Goal: Transaction & Acquisition: Purchase product/service

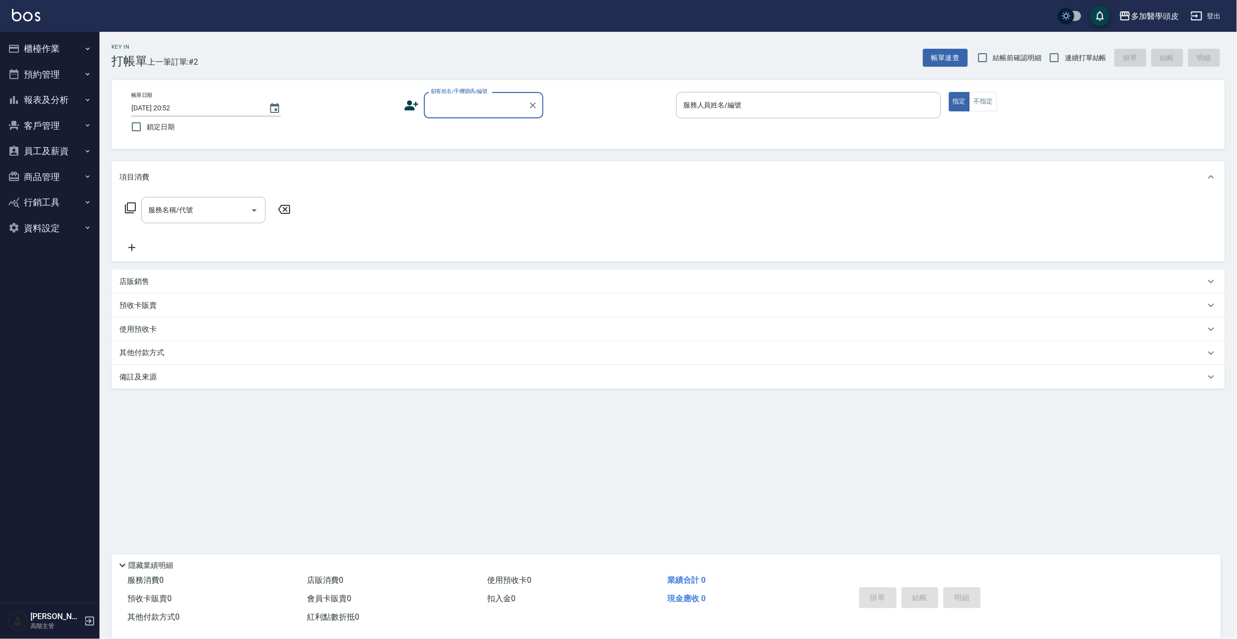
click at [452, 101] on input "顧客姓名/手機號碼/編號" at bounding box center [476, 105] width 96 height 17
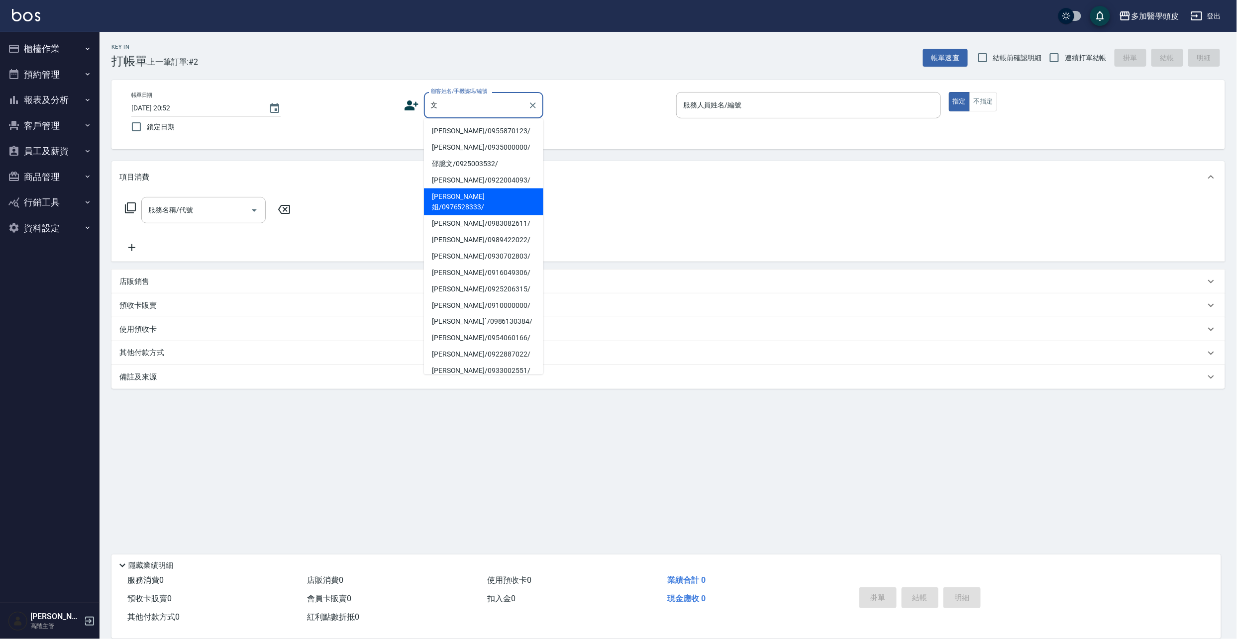
click at [443, 197] on li "[PERSON_NAME]姐/0976528333/" at bounding box center [483, 202] width 119 height 27
type input "[PERSON_NAME]姐/0976528333/"
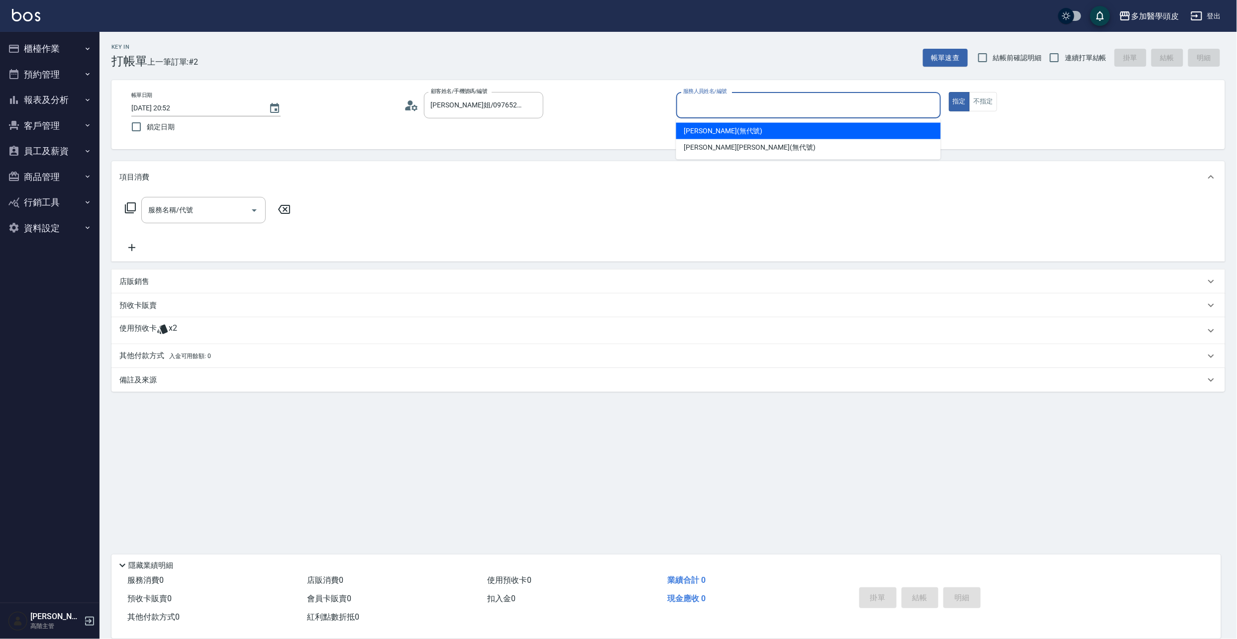
click at [832, 98] on input "服務人員姓名/編號" at bounding box center [809, 105] width 256 height 17
click at [764, 128] on div "[PERSON_NAME](無代號)" at bounding box center [808, 131] width 265 height 16
type input "[PERSON_NAME](無代號)"
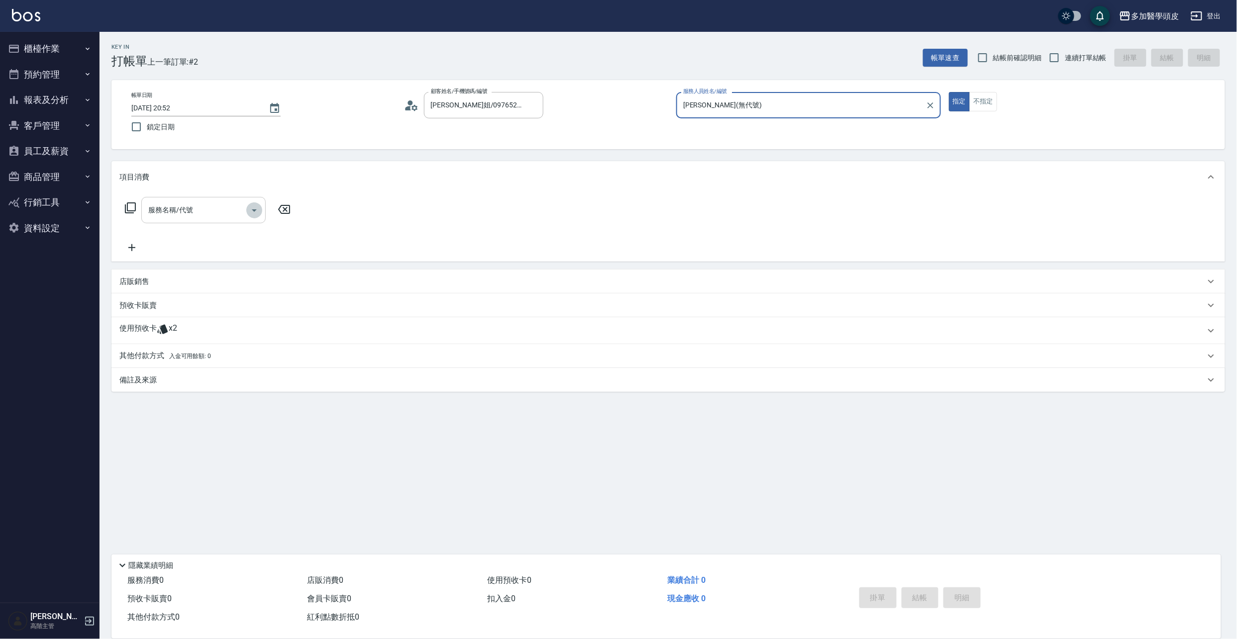
click at [251, 216] on icon "Open" at bounding box center [254, 210] width 12 height 12
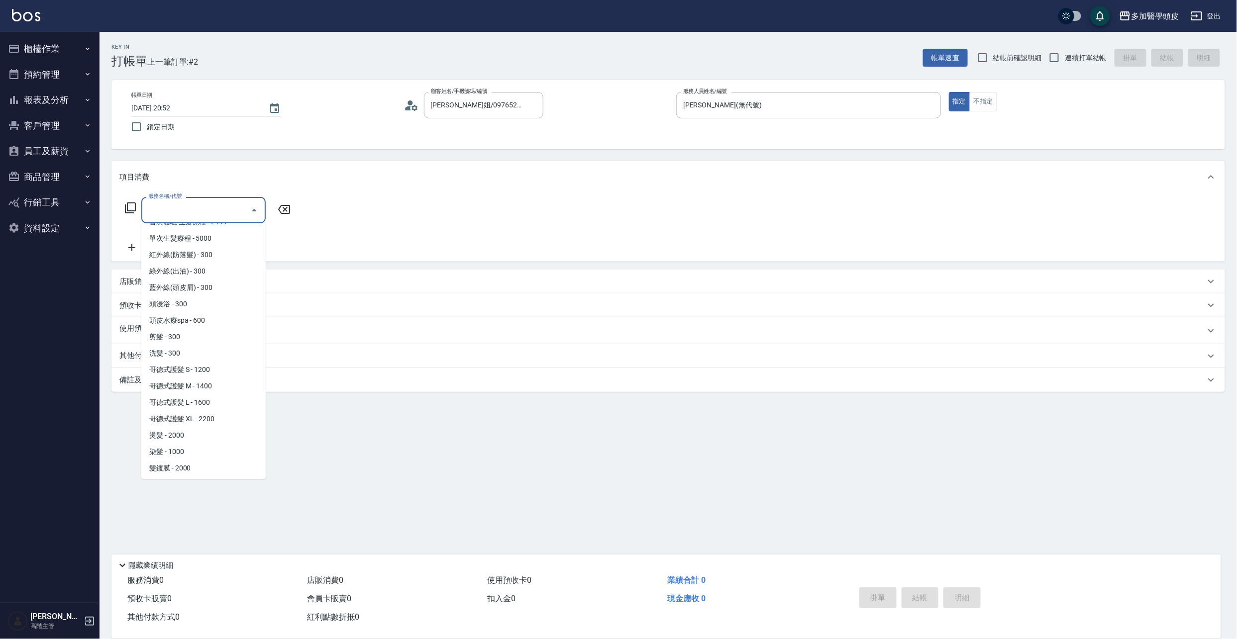
scroll to position [64, 0]
click at [188, 454] on span "染髮 - 1000" at bounding box center [203, 451] width 124 height 16
type input "染髮(D008)"
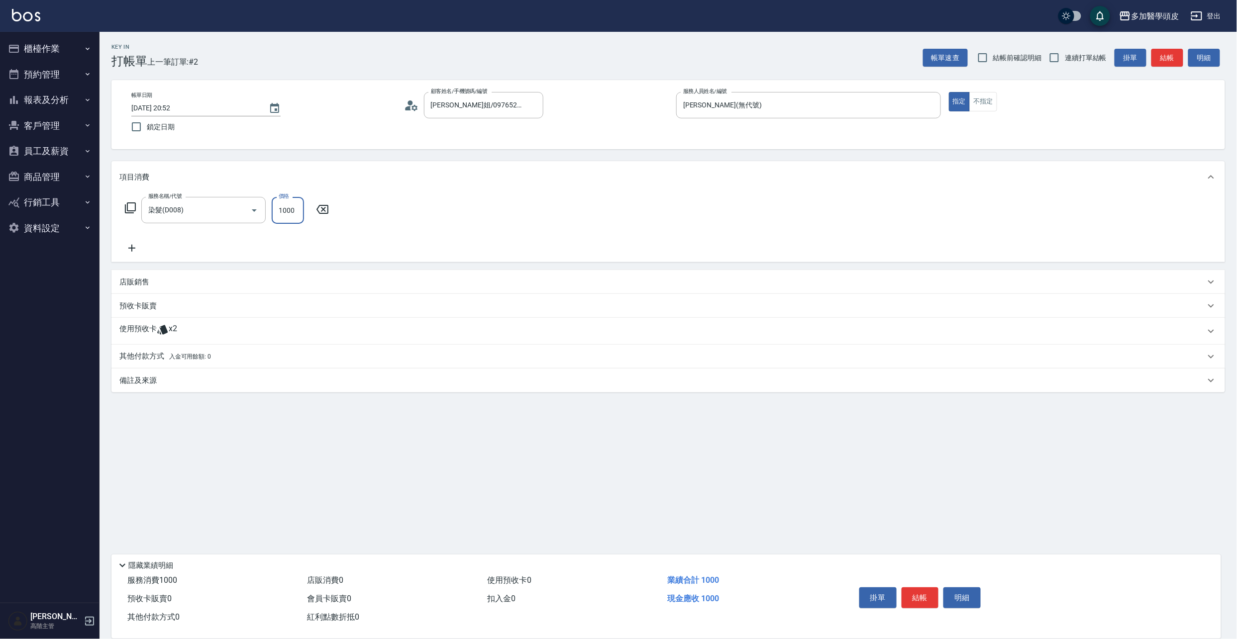
click at [296, 208] on input "1000" at bounding box center [288, 210] width 32 height 27
type input "1500"
click at [922, 594] on button "結帳" at bounding box center [919, 598] width 37 height 21
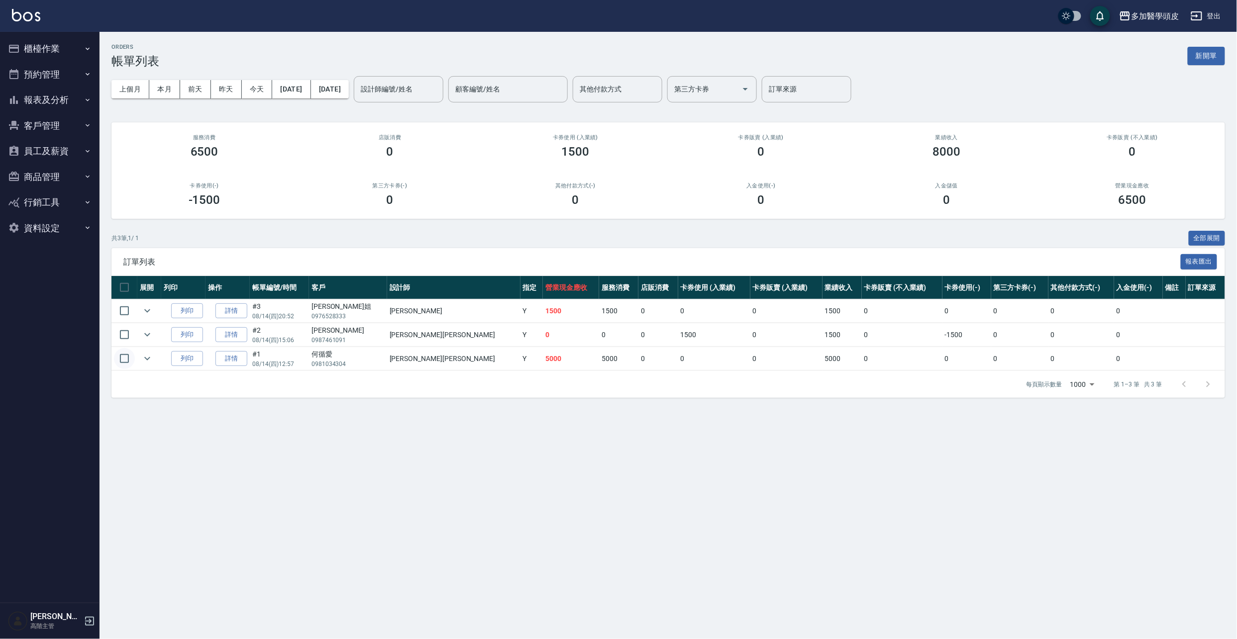
click at [122, 363] on input "checkbox" at bounding box center [124, 358] width 21 height 21
checkbox input "true"
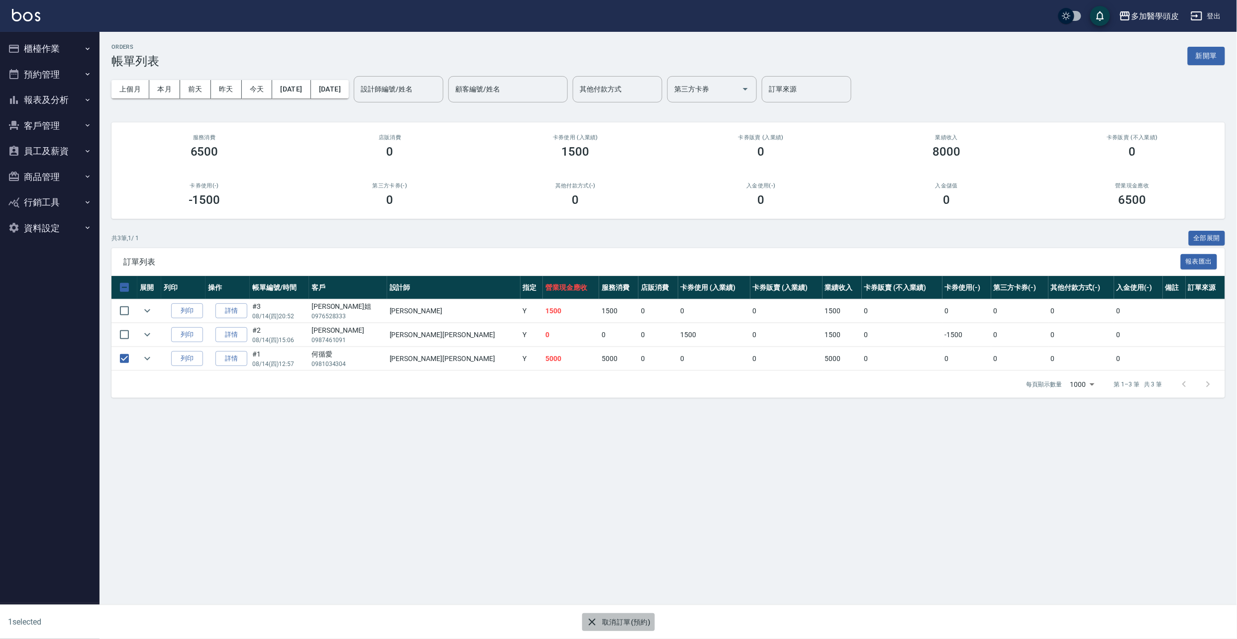
click at [595, 619] on icon "button" at bounding box center [592, 622] width 12 height 12
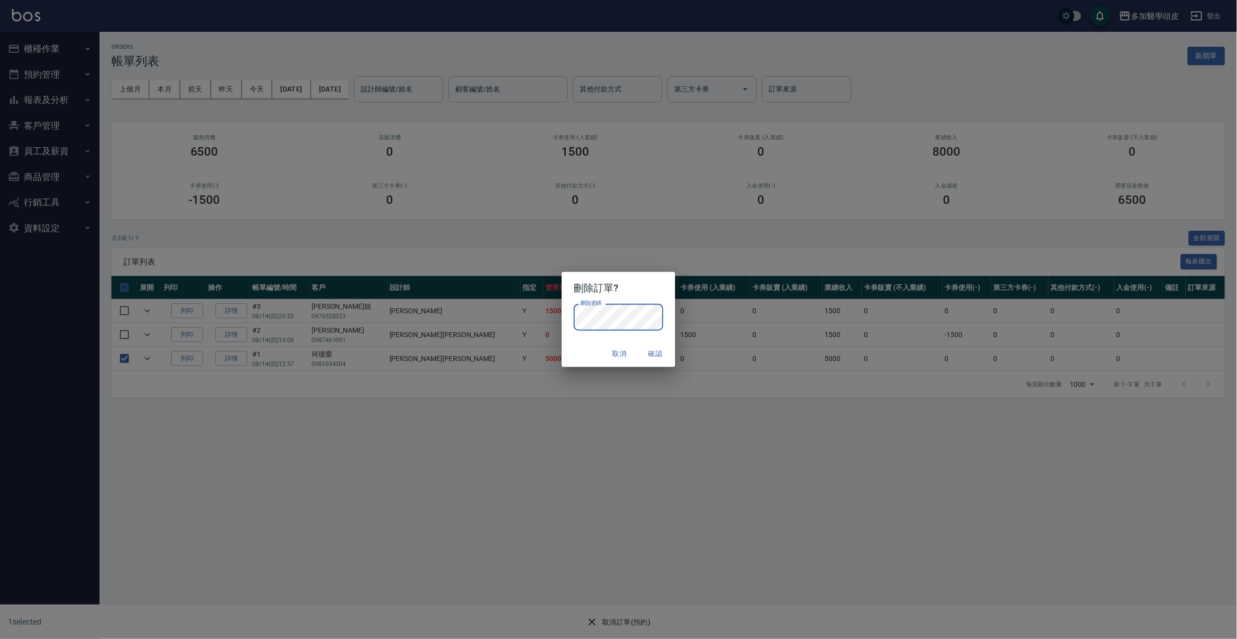
click at [651, 356] on button "確認" at bounding box center [655, 354] width 32 height 18
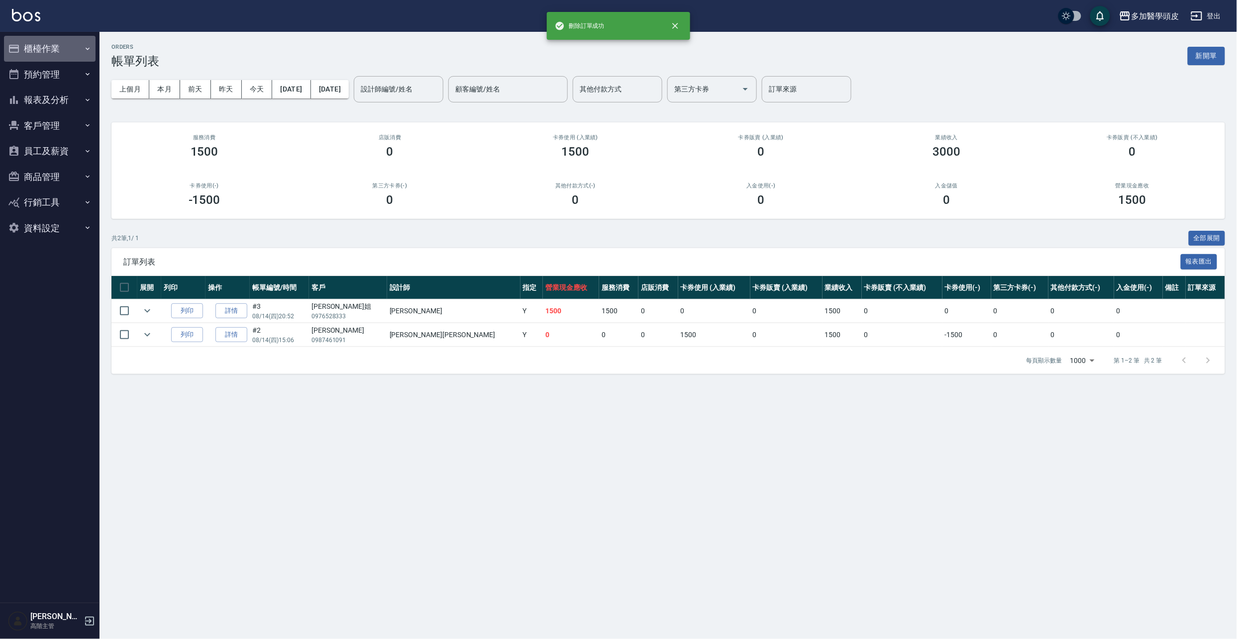
click at [65, 46] on button "櫃檯作業" at bounding box center [50, 49] width 92 height 26
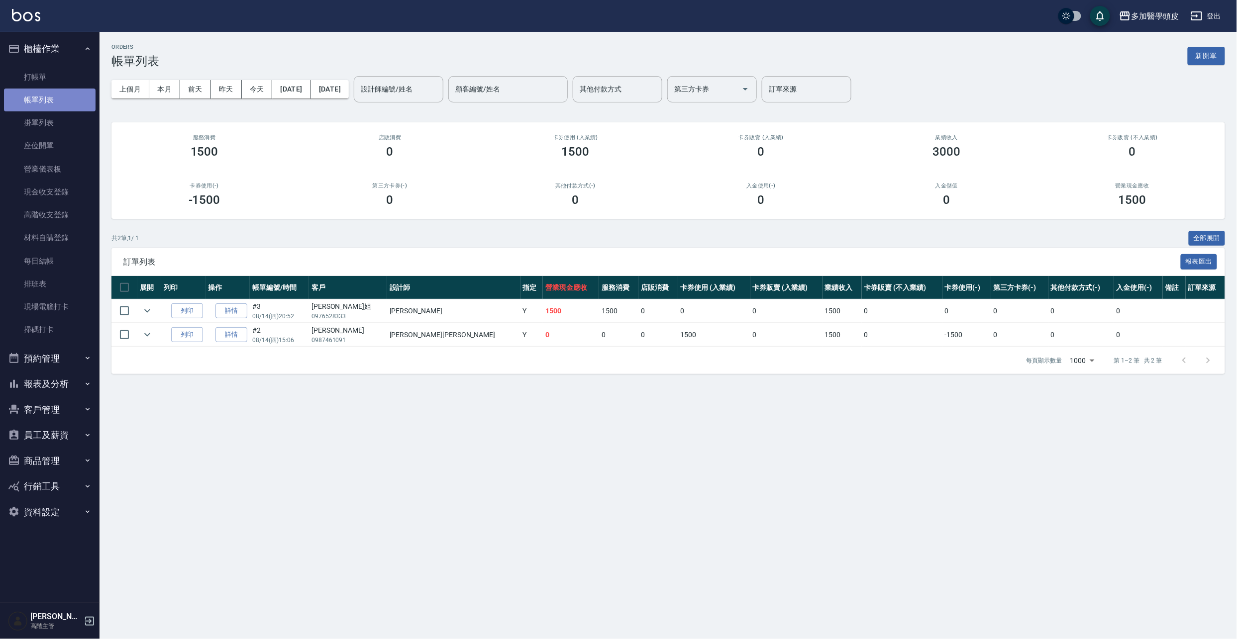
click at [68, 96] on link "帳單列表" at bounding box center [50, 100] width 92 height 23
click at [59, 74] on link "打帳單" at bounding box center [50, 77] width 92 height 23
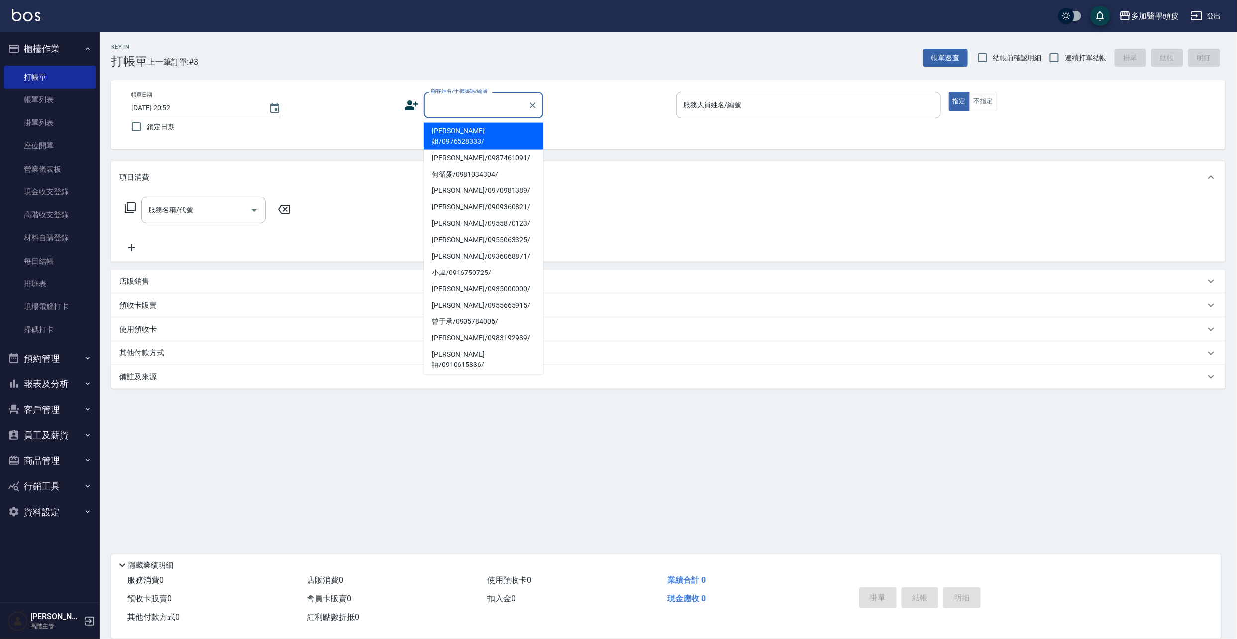
click at [501, 106] on input "顧客姓名/手機號碼/編號" at bounding box center [476, 105] width 96 height 17
click at [480, 166] on li "何循愛/0981034304/" at bounding box center [483, 174] width 119 height 16
type input "何循愛/0981034304/"
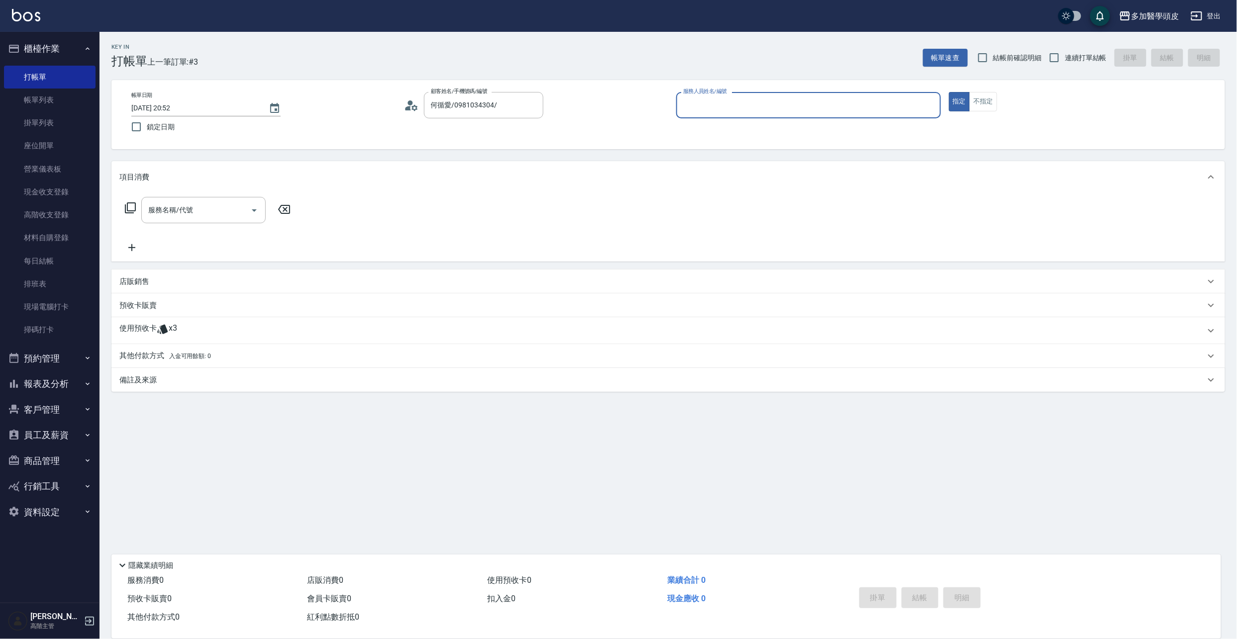
click at [699, 104] on input "服務人員姓名/編號" at bounding box center [809, 105] width 256 height 17
click at [697, 130] on span "[PERSON_NAME]Uni (無代號)" at bounding box center [749, 131] width 131 height 10
type input "[PERSON_NAME]Uni(無代號)"
click at [255, 211] on icon "Open" at bounding box center [254, 210] width 12 height 12
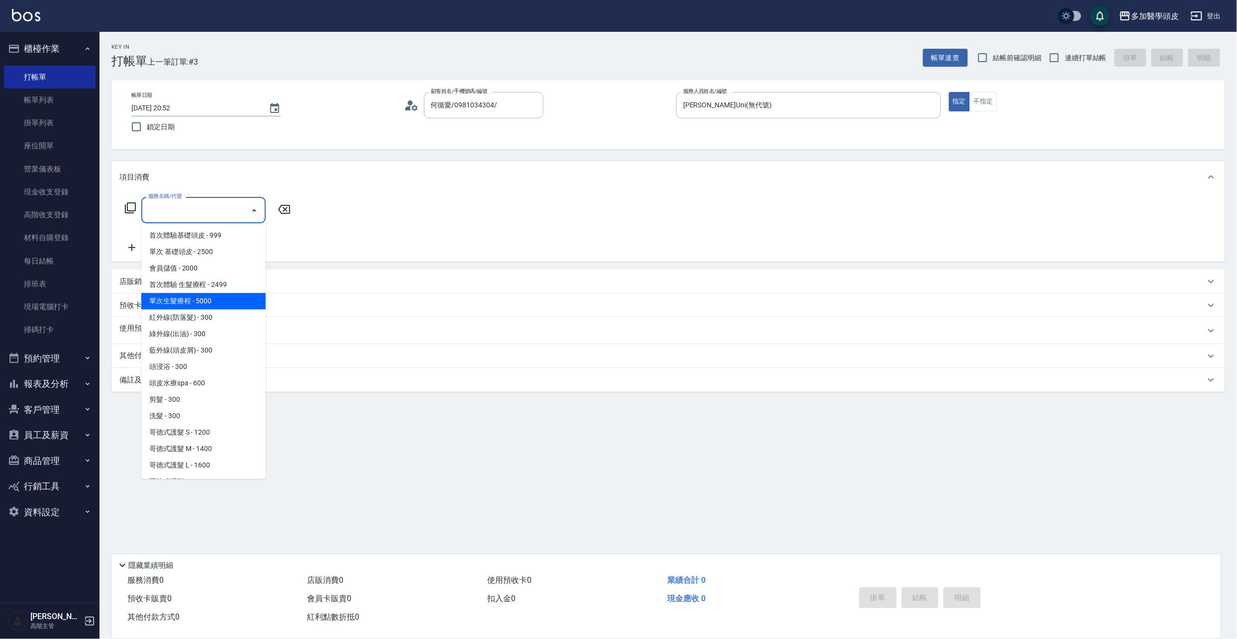
click at [227, 303] on span "單次生髮療程 - 5000" at bounding box center [203, 301] width 124 height 16
type input "單次生髮療程(B002)"
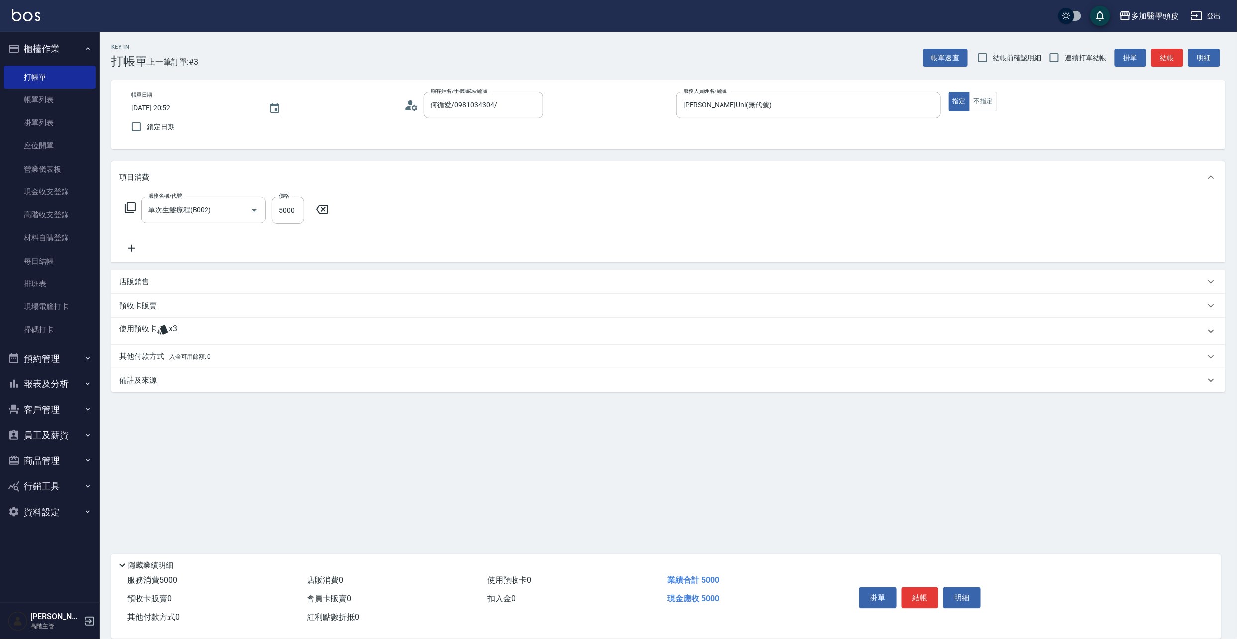
click at [158, 360] on p "其他付款方式 入金可用餘額: 0" at bounding box center [165, 356] width 92 height 11
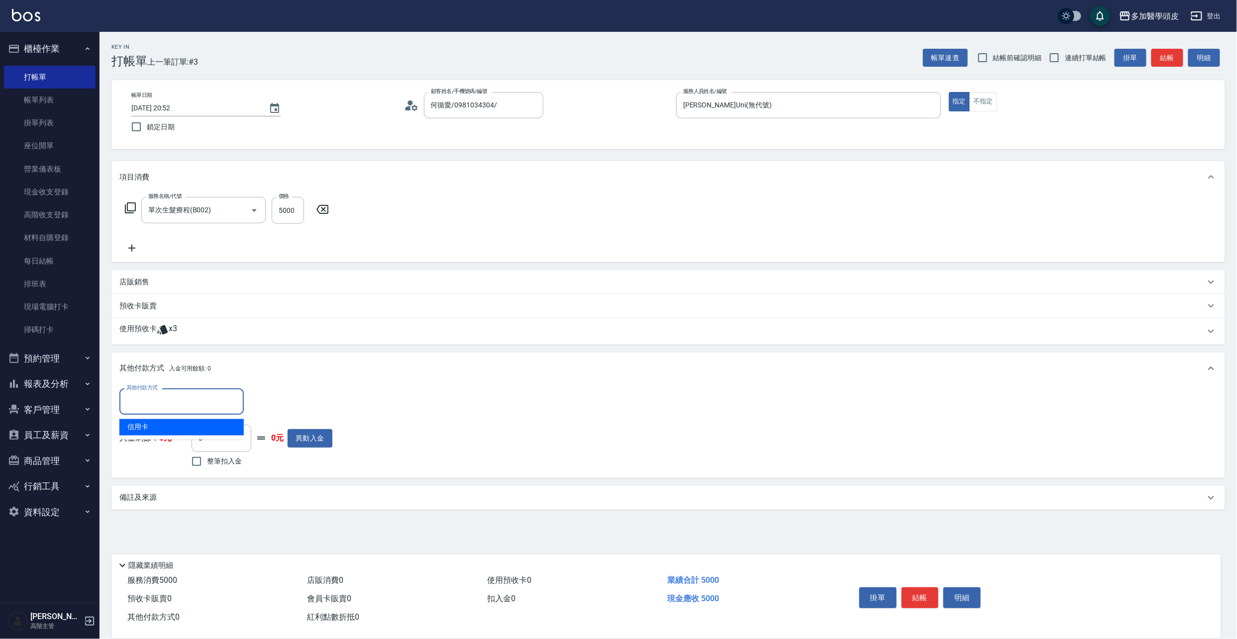
click at [226, 394] on input "其他付款方式" at bounding box center [181, 401] width 115 height 17
click at [189, 424] on span "信用卡" at bounding box center [181, 427] width 124 height 16
type input "信用卡"
click at [277, 402] on input "0" at bounding box center [287, 402] width 75 height 27
type input "5000"
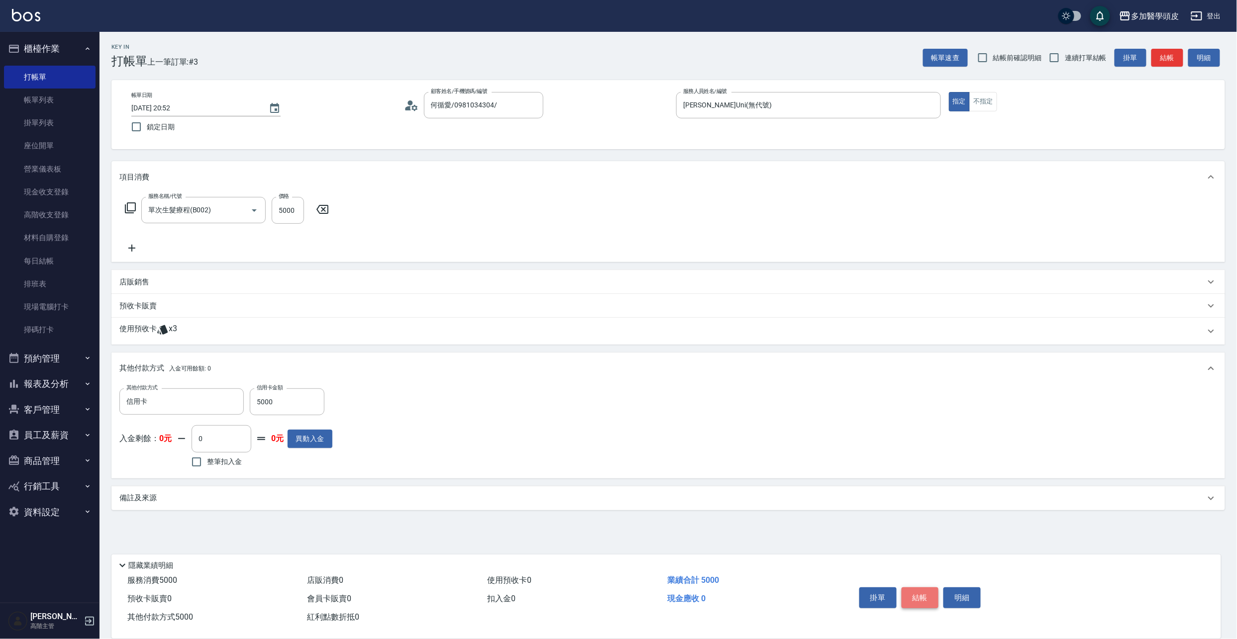
click at [908, 591] on button "結帳" at bounding box center [919, 598] width 37 height 21
